Goal: Transaction & Acquisition: Purchase product/service

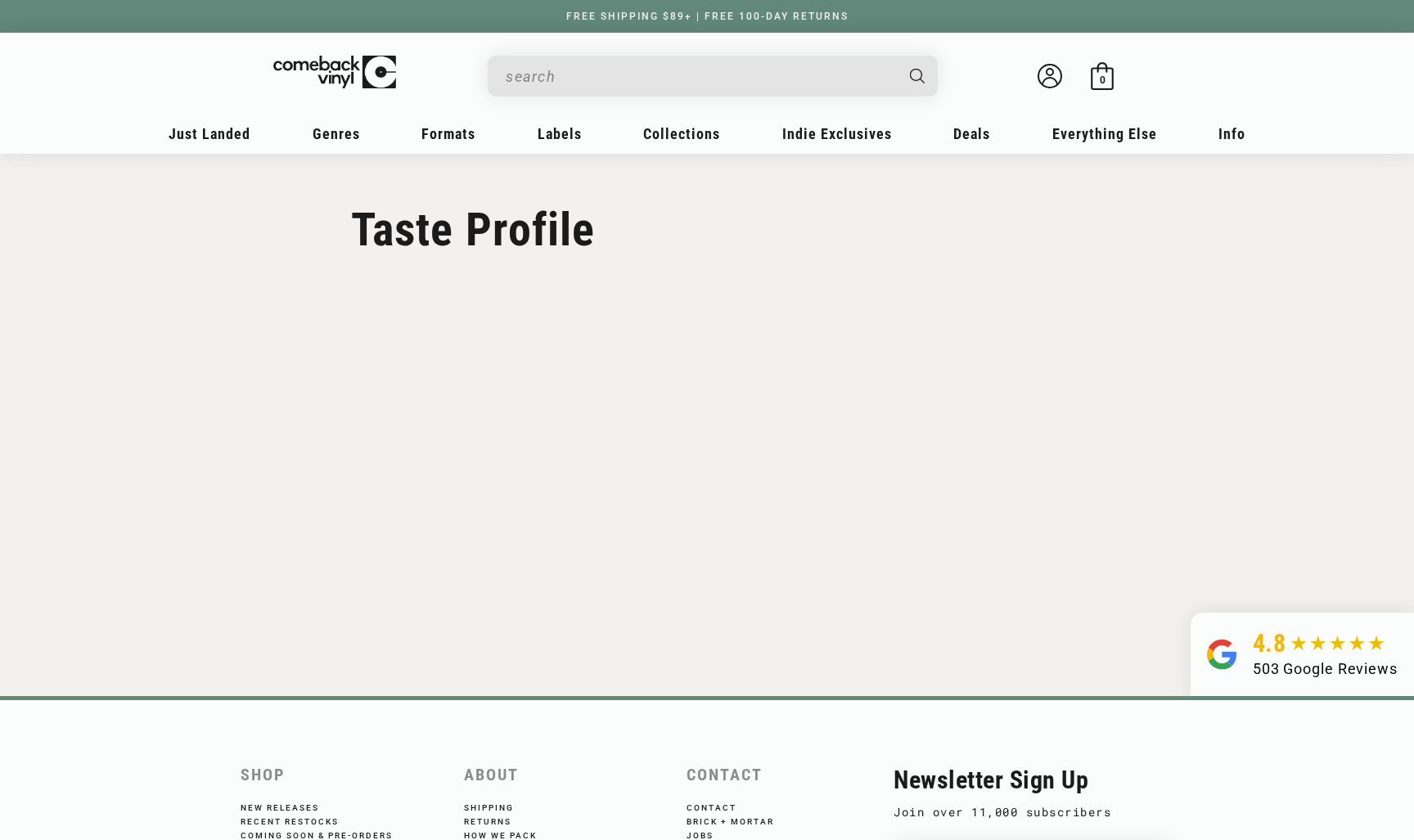
click at [615, 90] on input "When autocomplete results are available use up and down arrows to review and en…" at bounding box center [700, 75] width 388 height 33
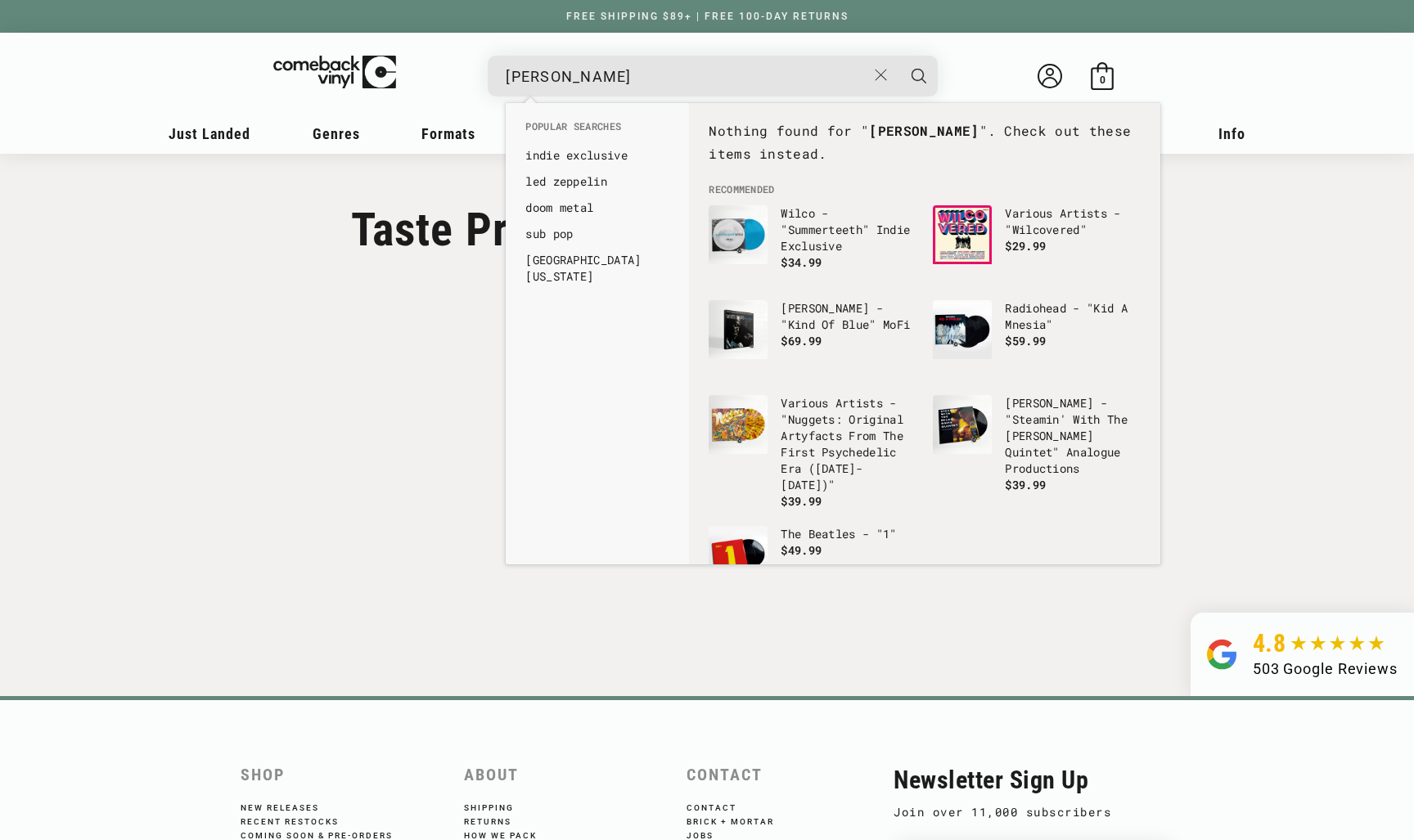
type input "grace jones"
click at [919, 75] on button "Search" at bounding box center [919, 76] width 41 height 41
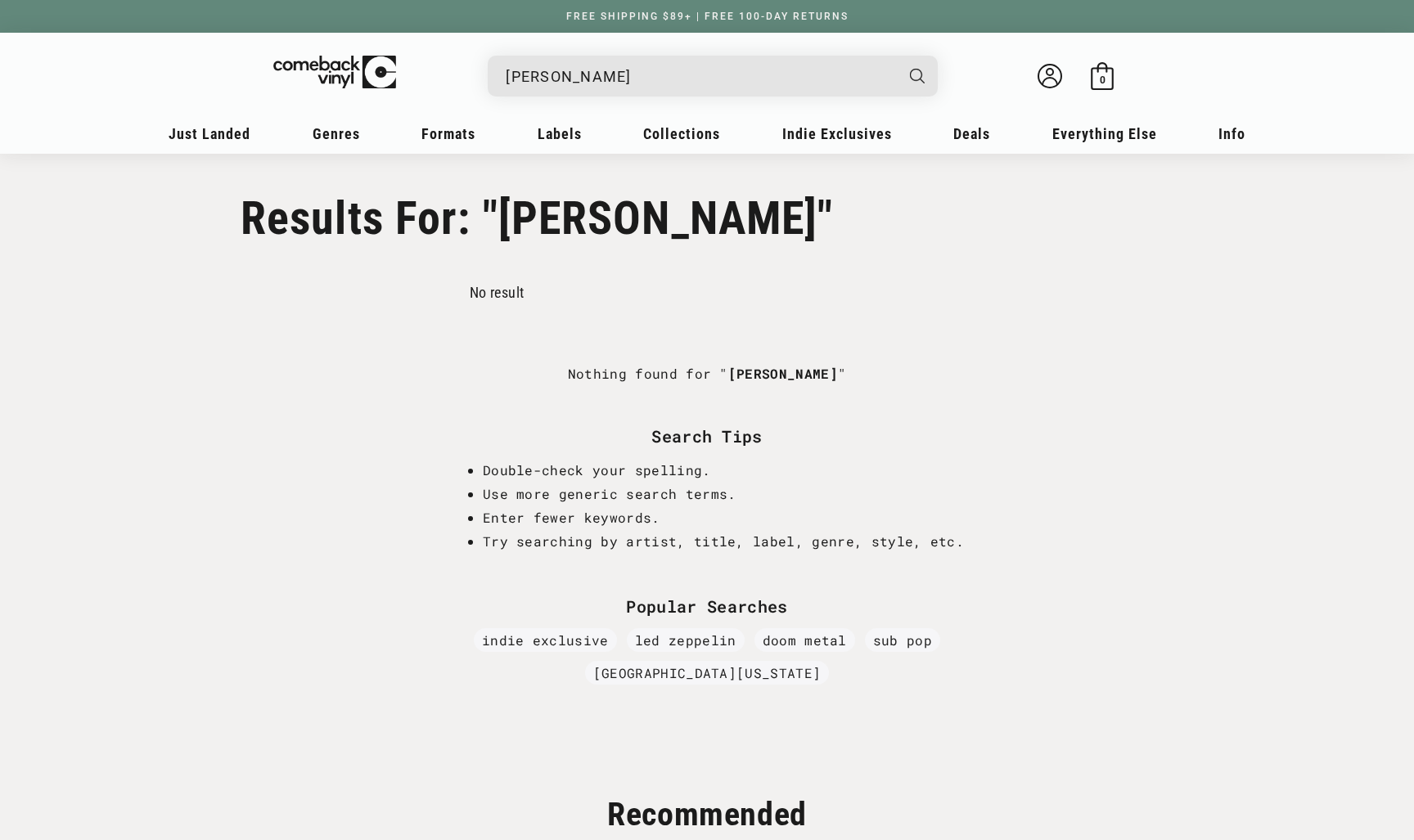
click at [608, 92] on input "grace jones" at bounding box center [700, 75] width 388 height 33
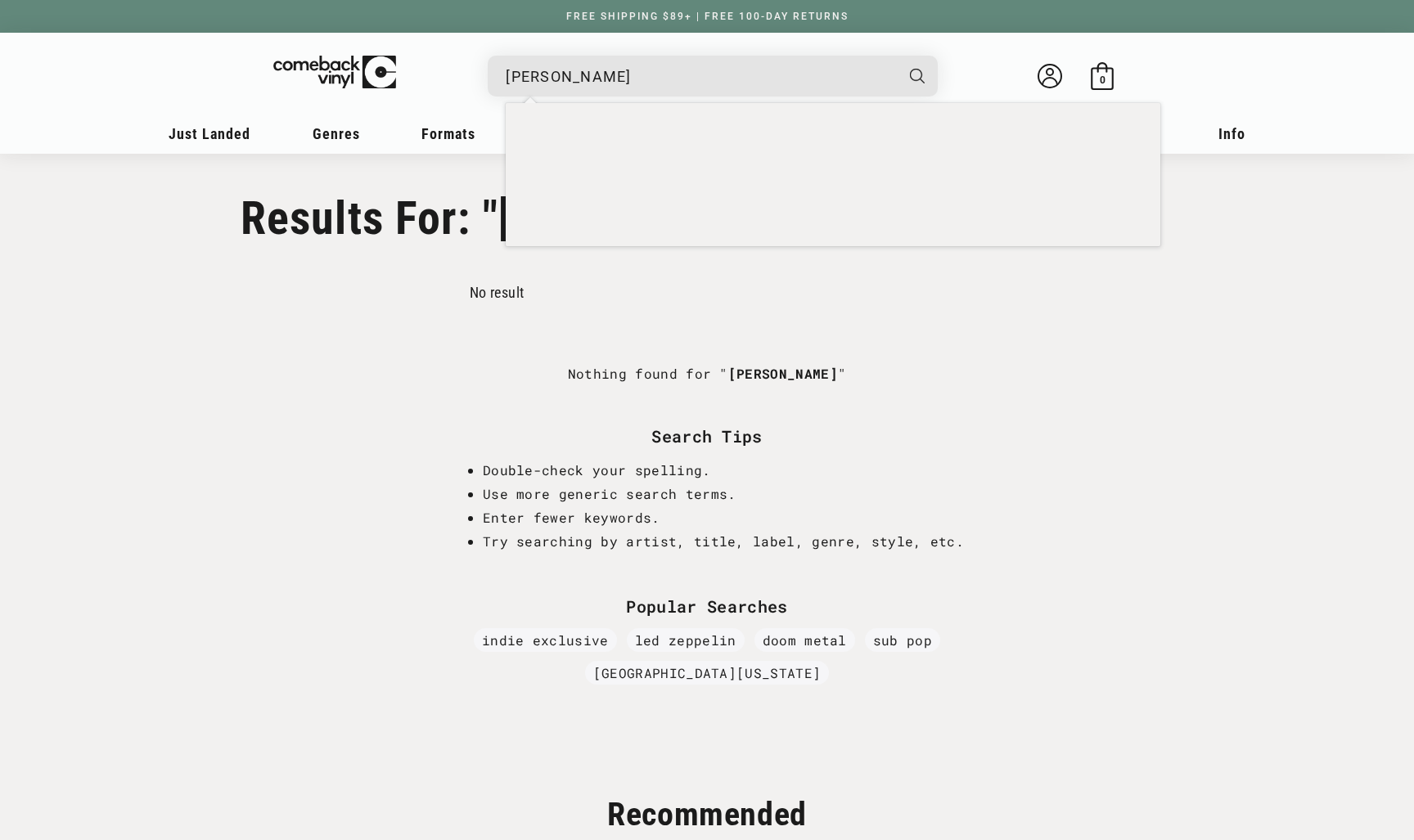
click at [608, 92] on input "grace jones" at bounding box center [700, 75] width 388 height 33
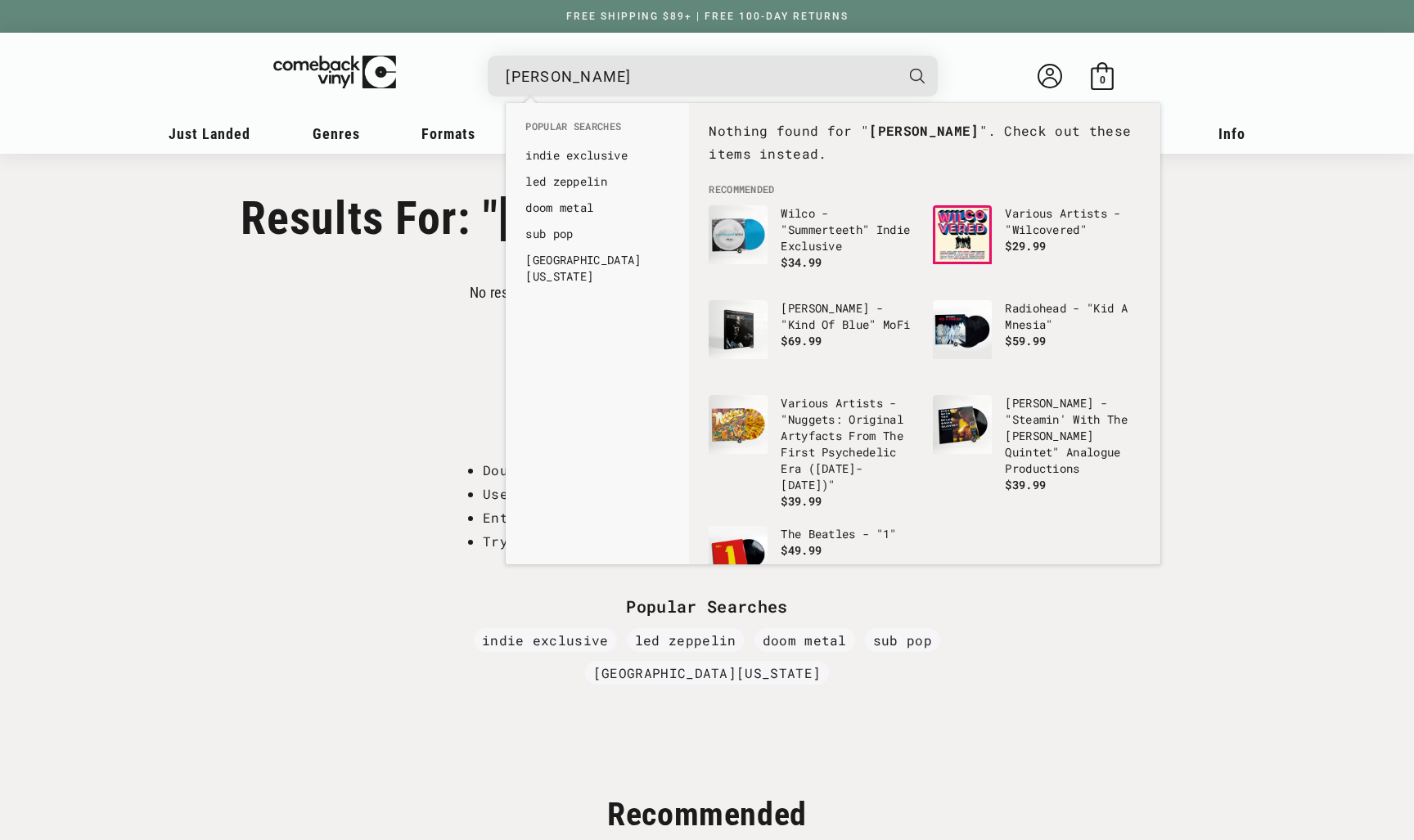
click at [608, 92] on input "grace jones" at bounding box center [700, 75] width 388 height 33
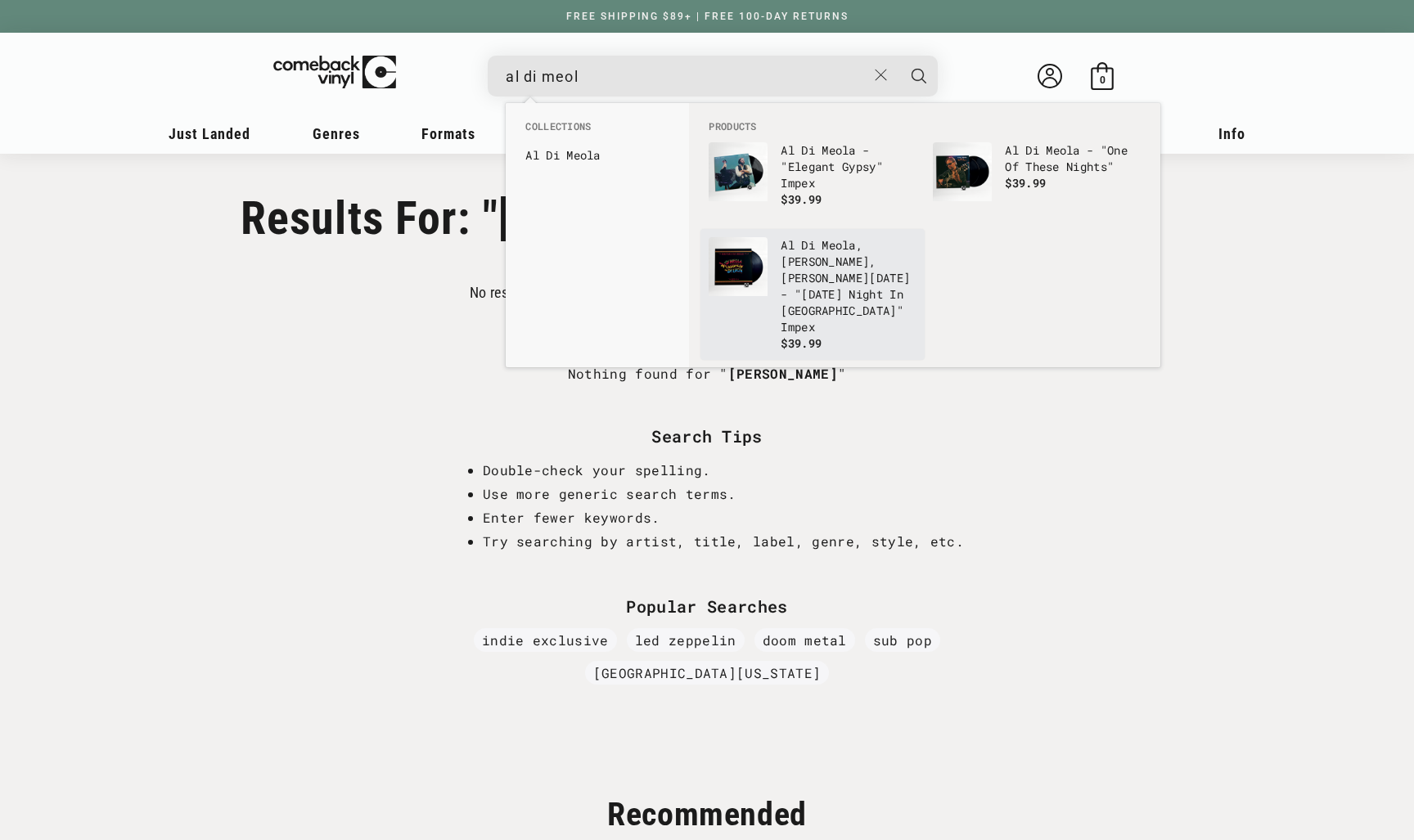
type input "al di meol"
click at [773, 288] on link "Al Di Meol a, John McLaughlin, Paco De Lucia - "Friday Night In San Francisco" …" at bounding box center [812, 295] width 208 height 115
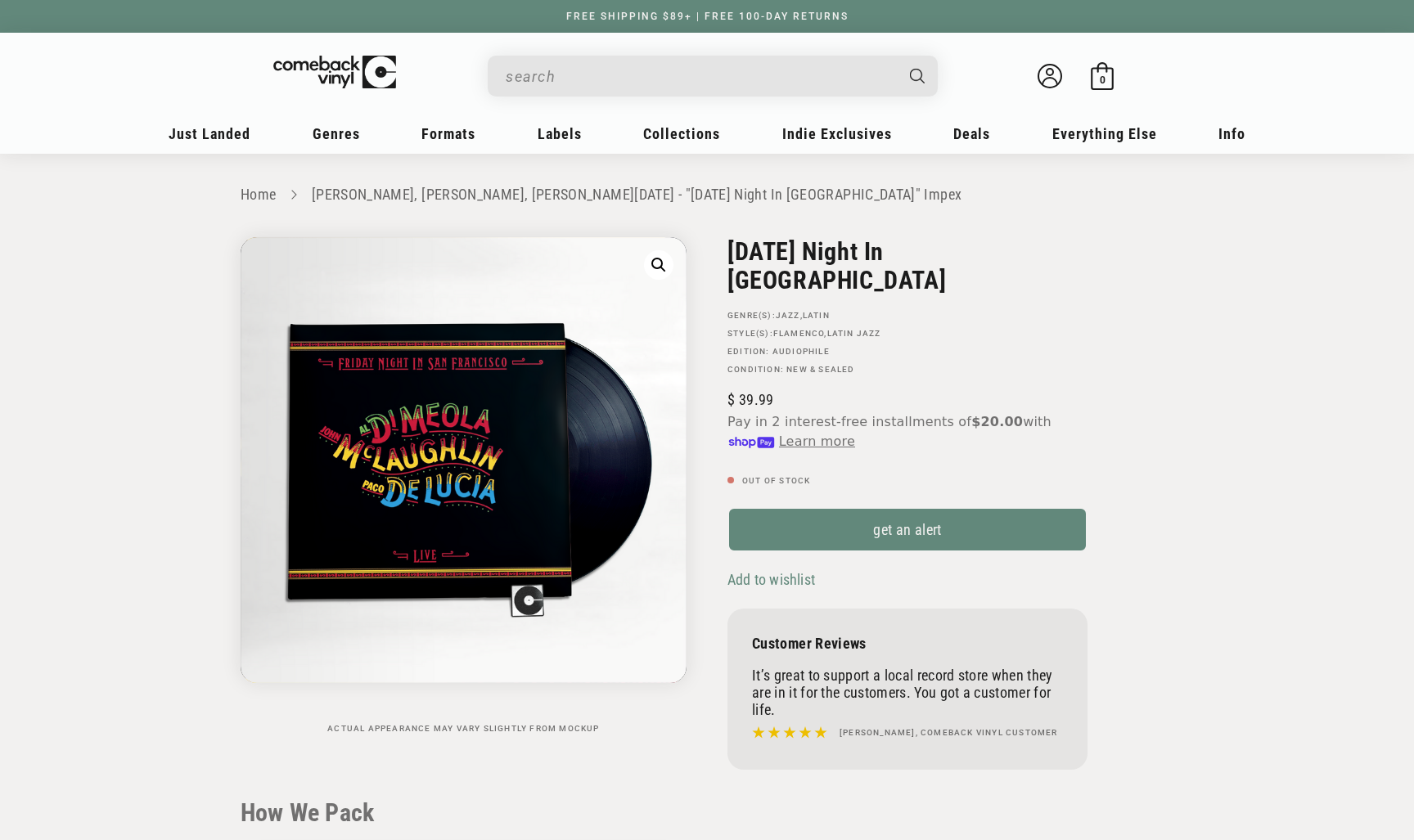
click at [696, 74] on input "When autocomplete results are available use up and down arrows to review and en…" at bounding box center [700, 75] width 388 height 33
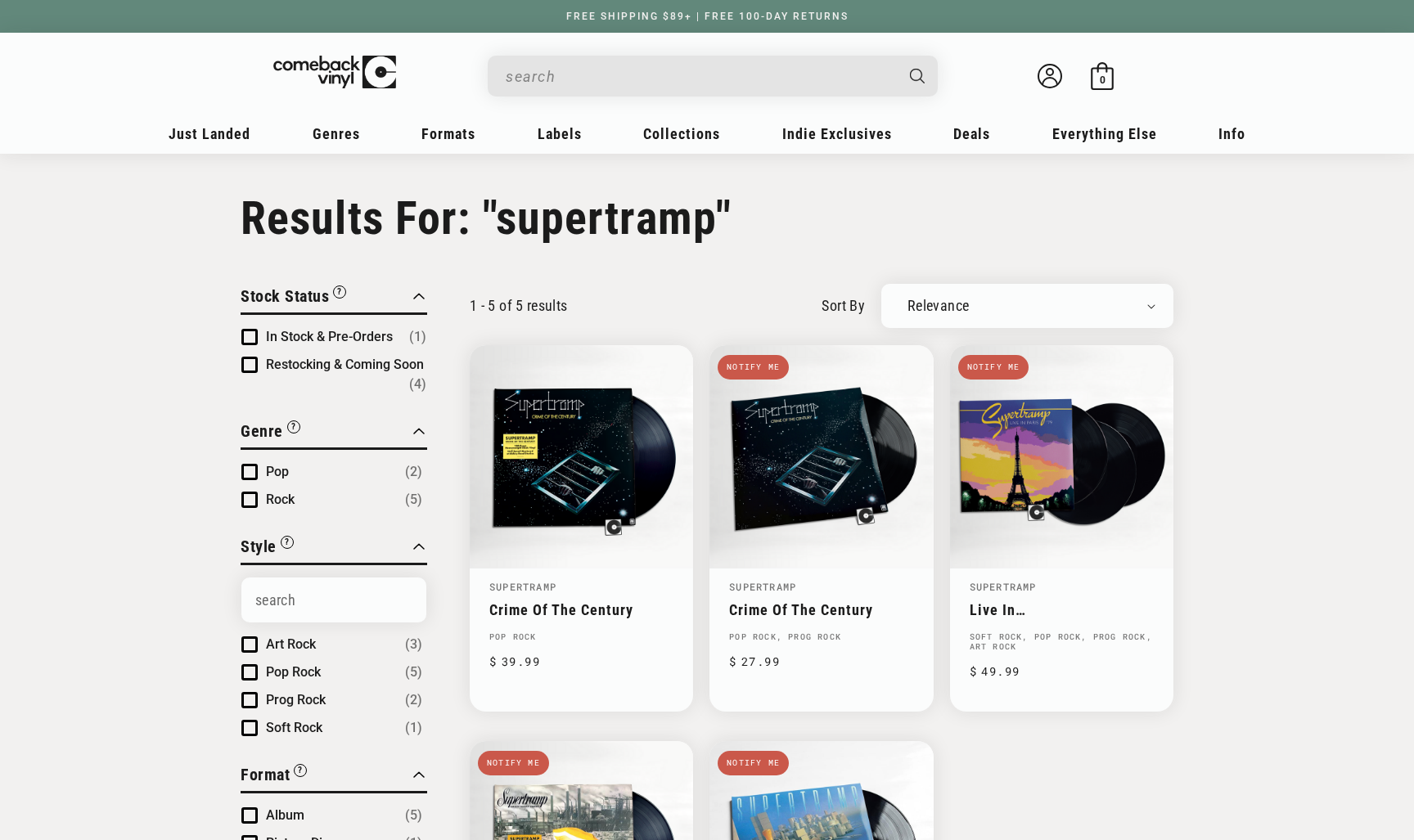
type input "supertramp"
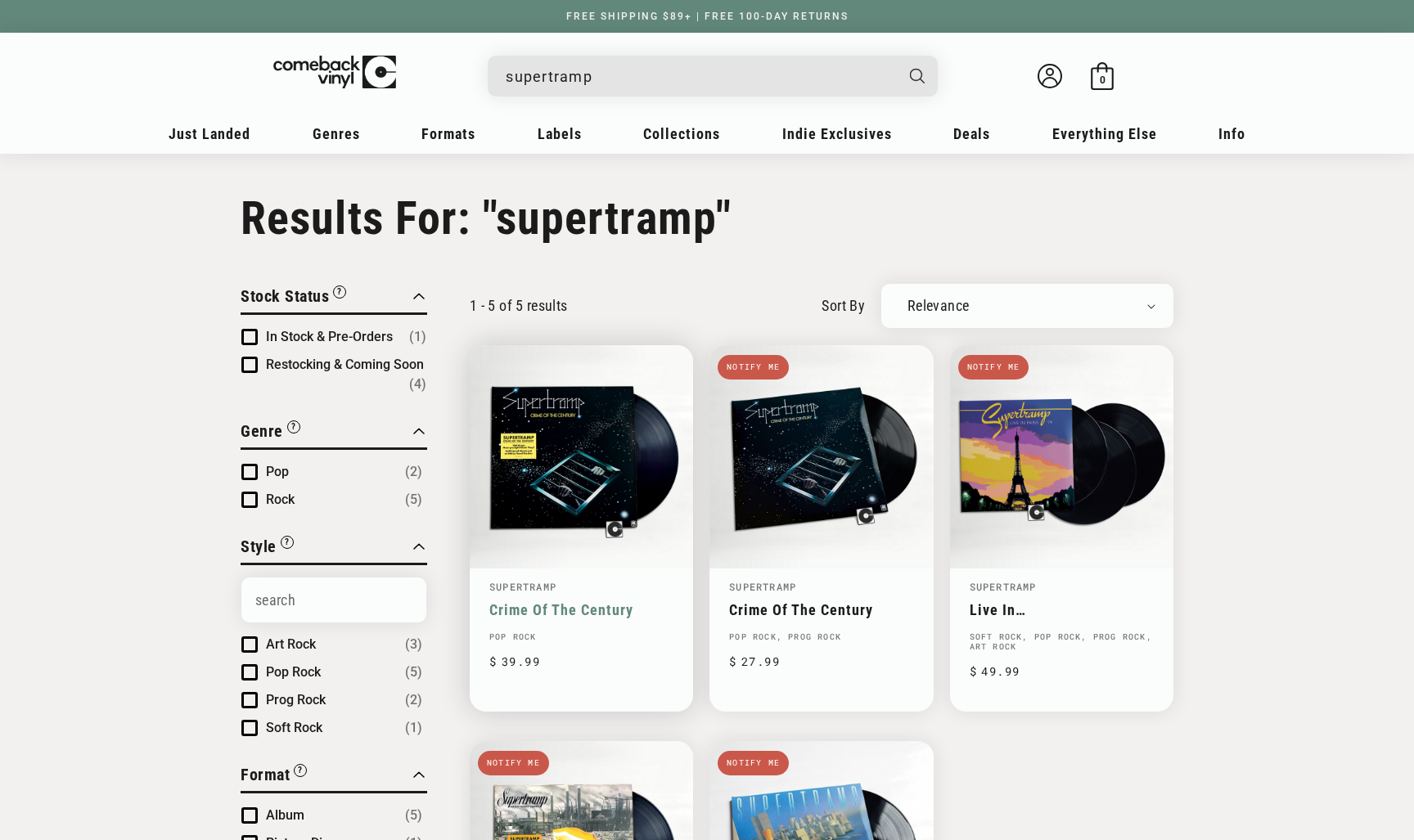
click at [617, 601] on link "Crime Of The Century" at bounding box center [581, 609] width 184 height 17
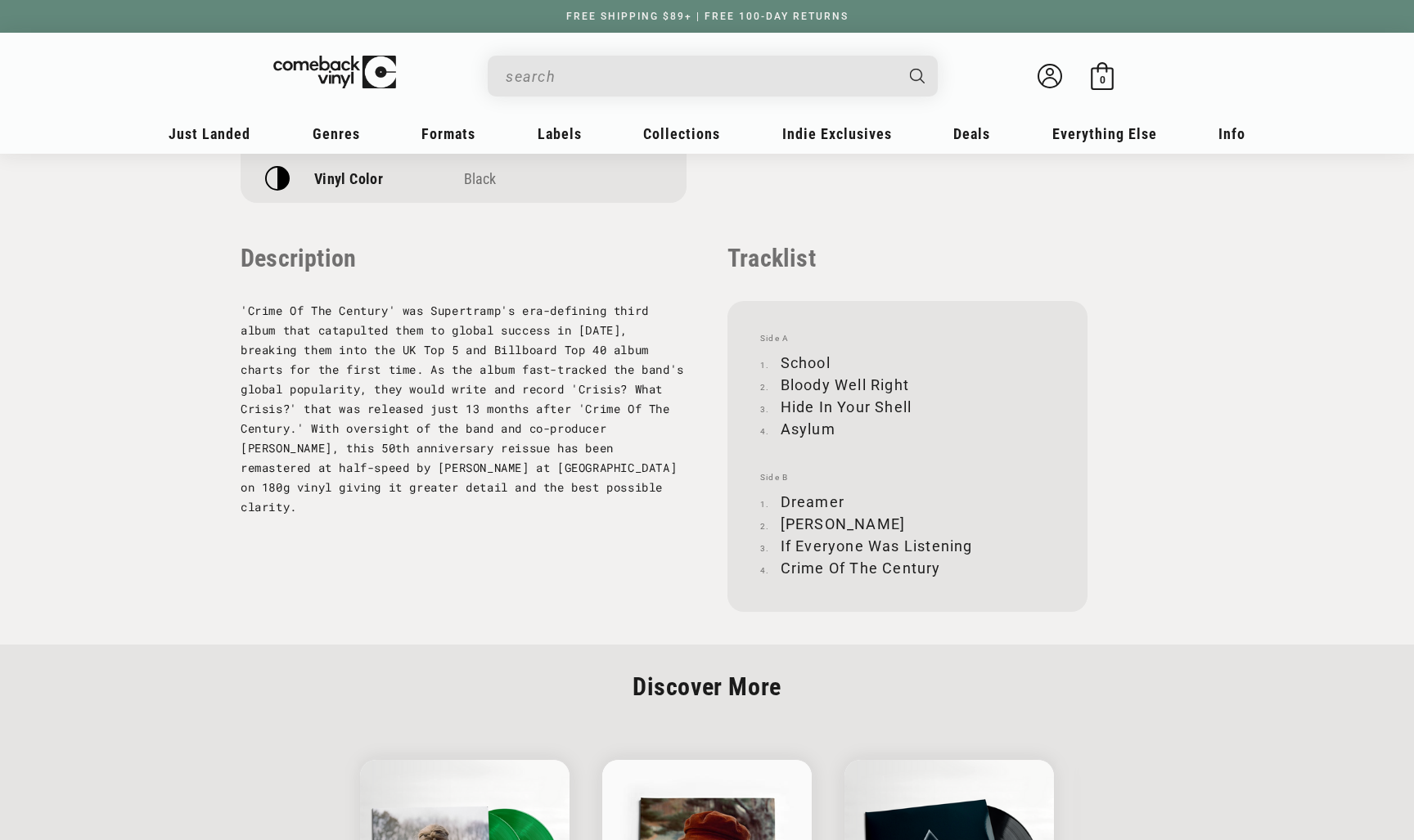
scroll to position [1590, 0]
click at [411, 332] on span "'Crime Of The Century' was Supertramp's era-defining third album that catapulte…" at bounding box center [463, 411] width 444 height 212
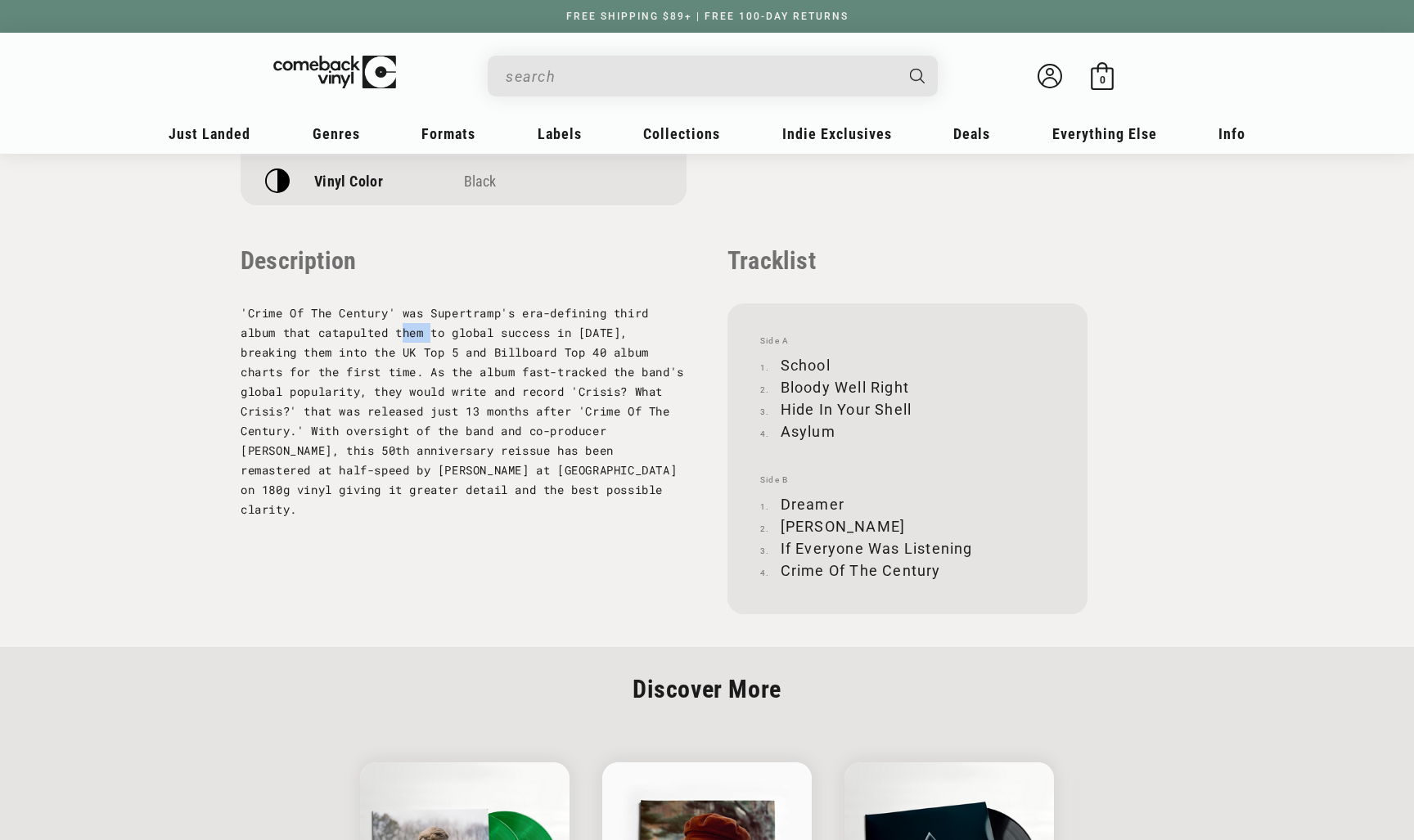
click at [411, 332] on span "'Crime Of The Century' was Supertramp's era-defining third album that catapulte…" at bounding box center [463, 411] width 444 height 212
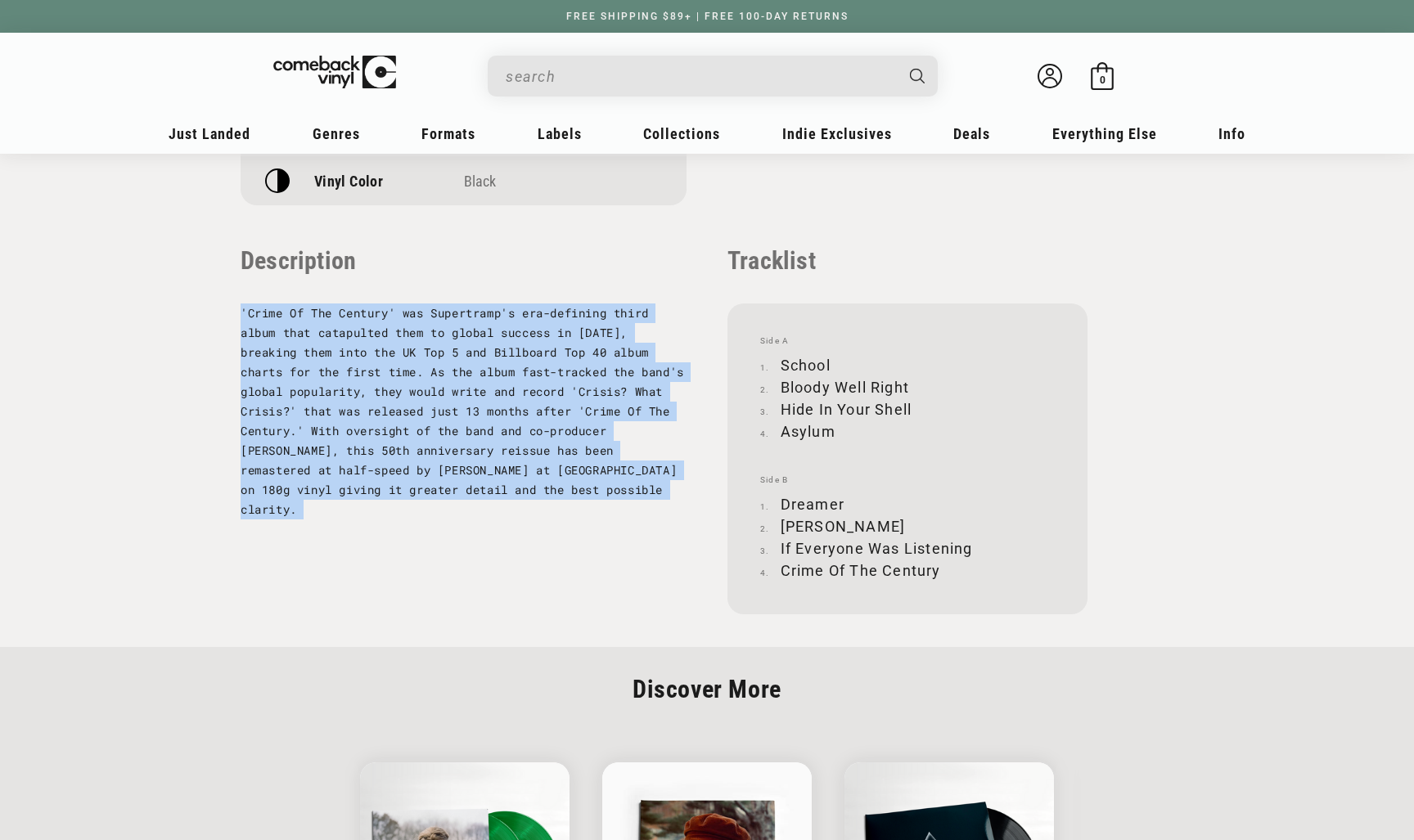
click at [411, 332] on span "'Crime Of The Century' was Supertramp's era-defining third album that catapulte…" at bounding box center [463, 411] width 444 height 212
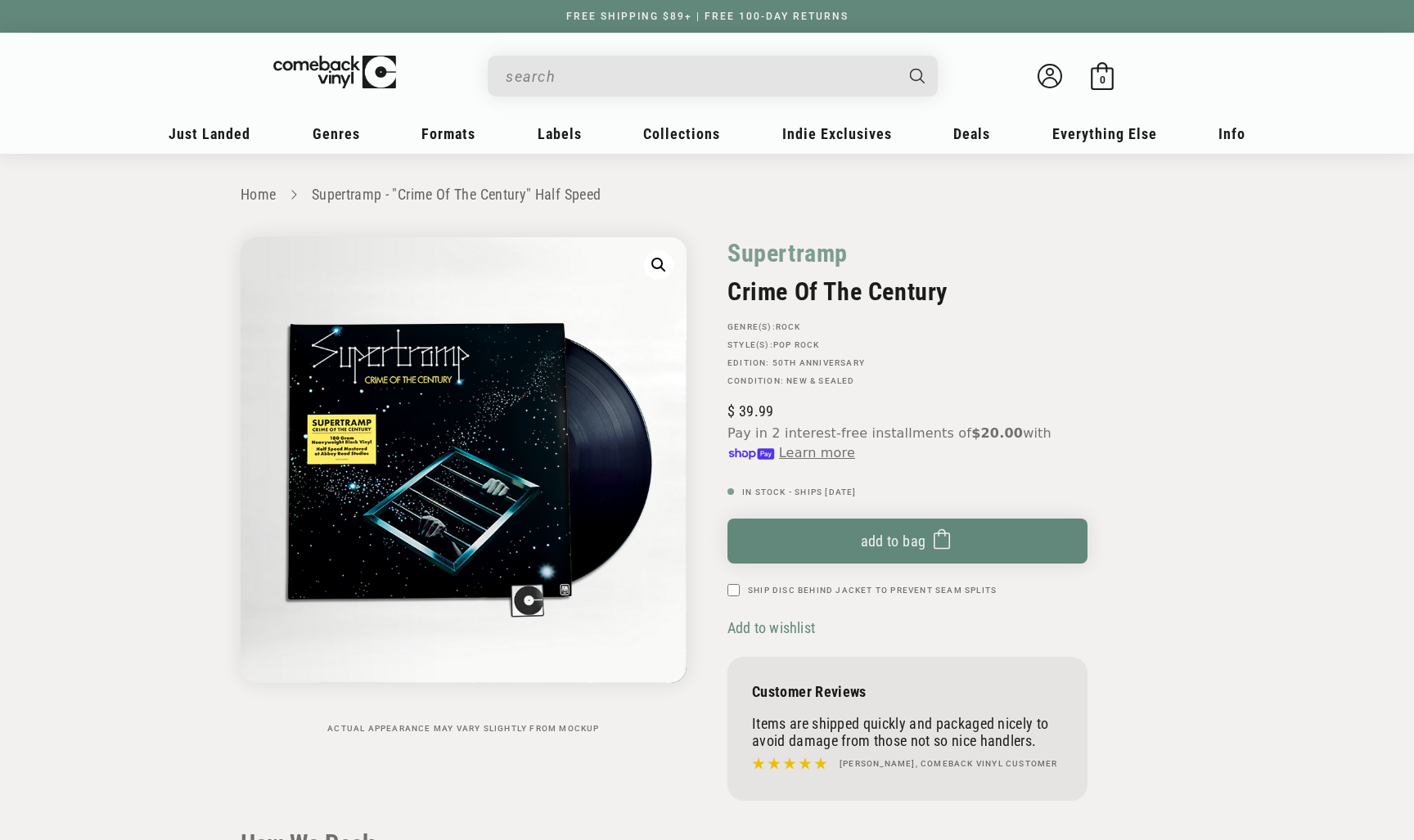
scroll to position [0, 0]
